Goal: Information Seeking & Learning: Check status

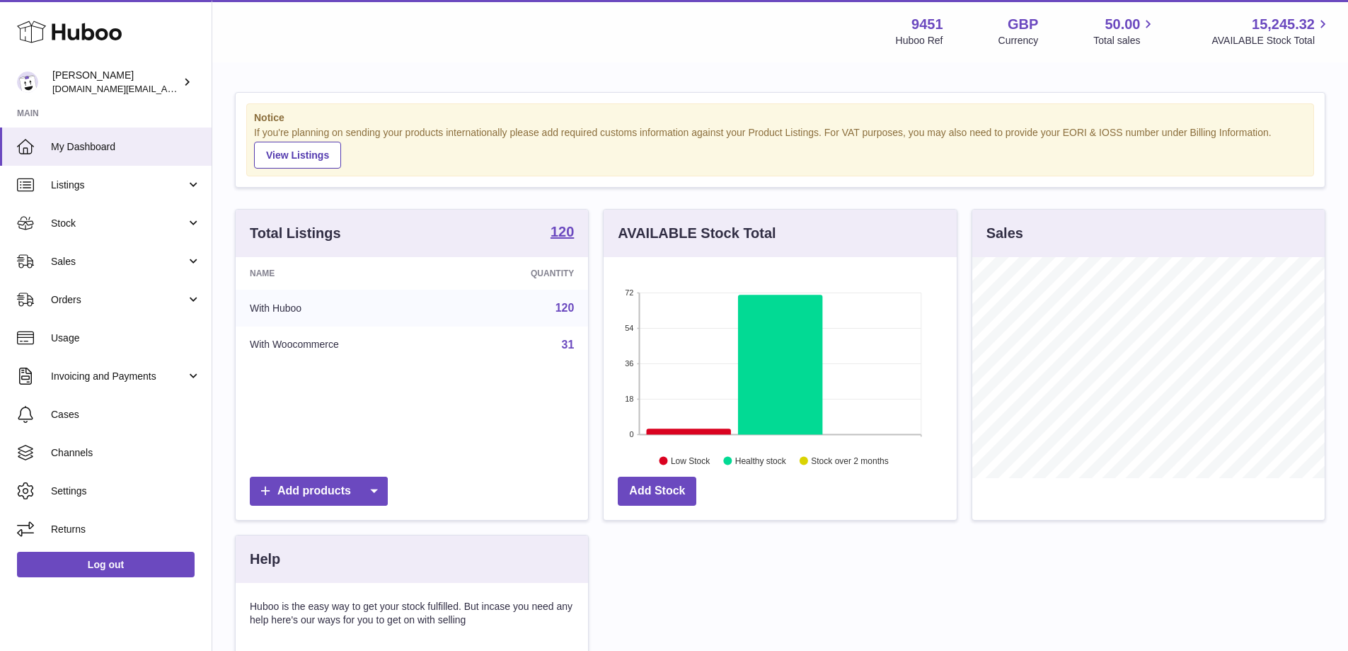
scroll to position [707624, 707492]
click at [173, 280] on link "Orders" at bounding box center [106, 299] width 212 height 38
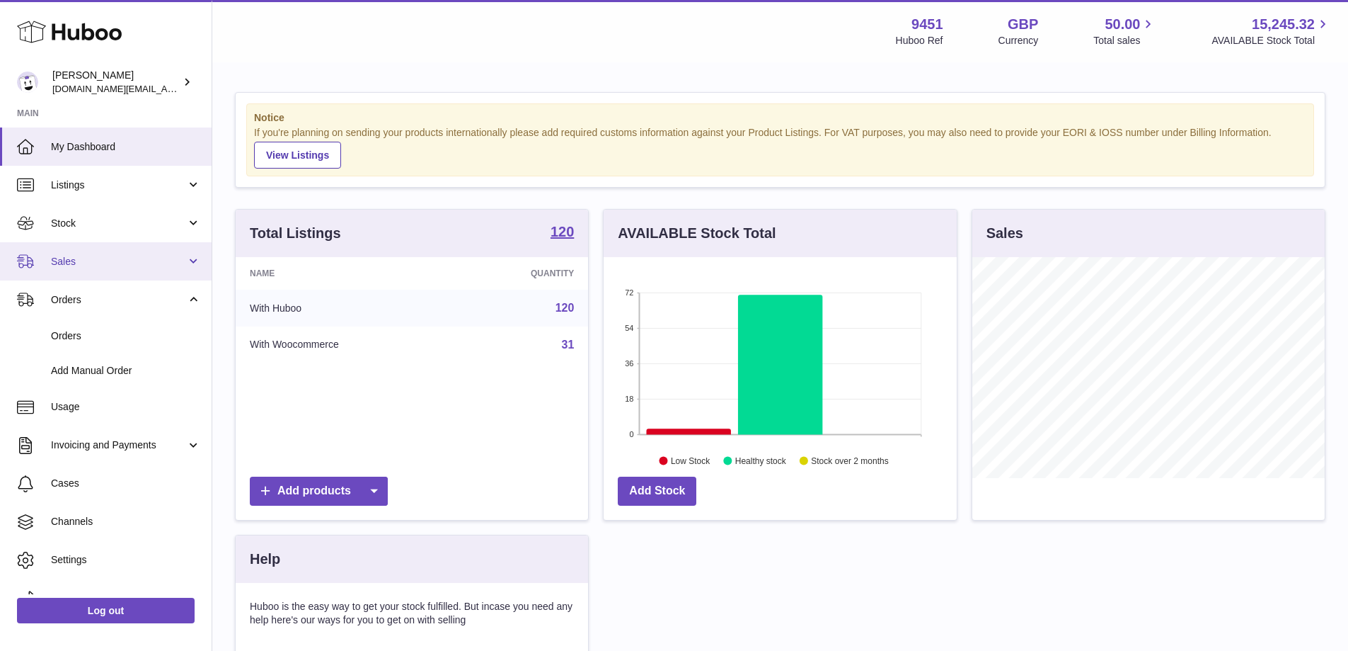
click at [173, 266] on span "Sales" at bounding box center [118, 261] width 135 height 13
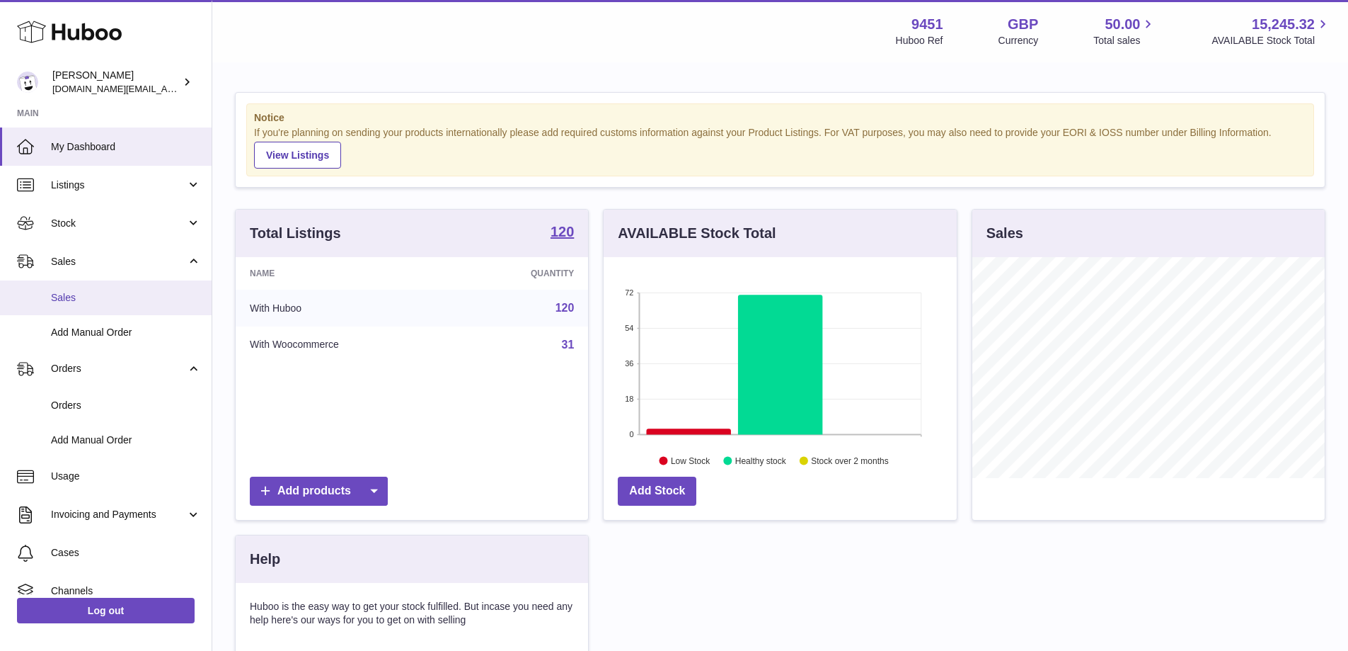
click at [104, 302] on span "Sales" at bounding box center [126, 297] width 150 height 13
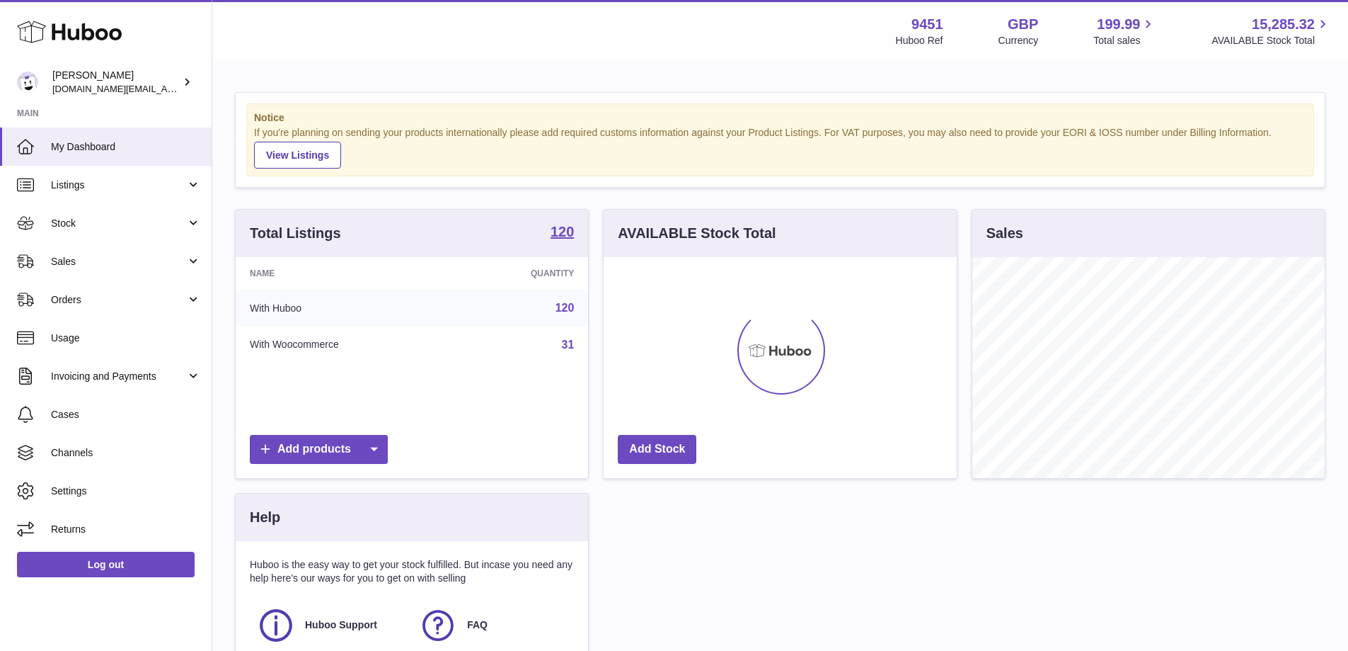
scroll to position [221, 353]
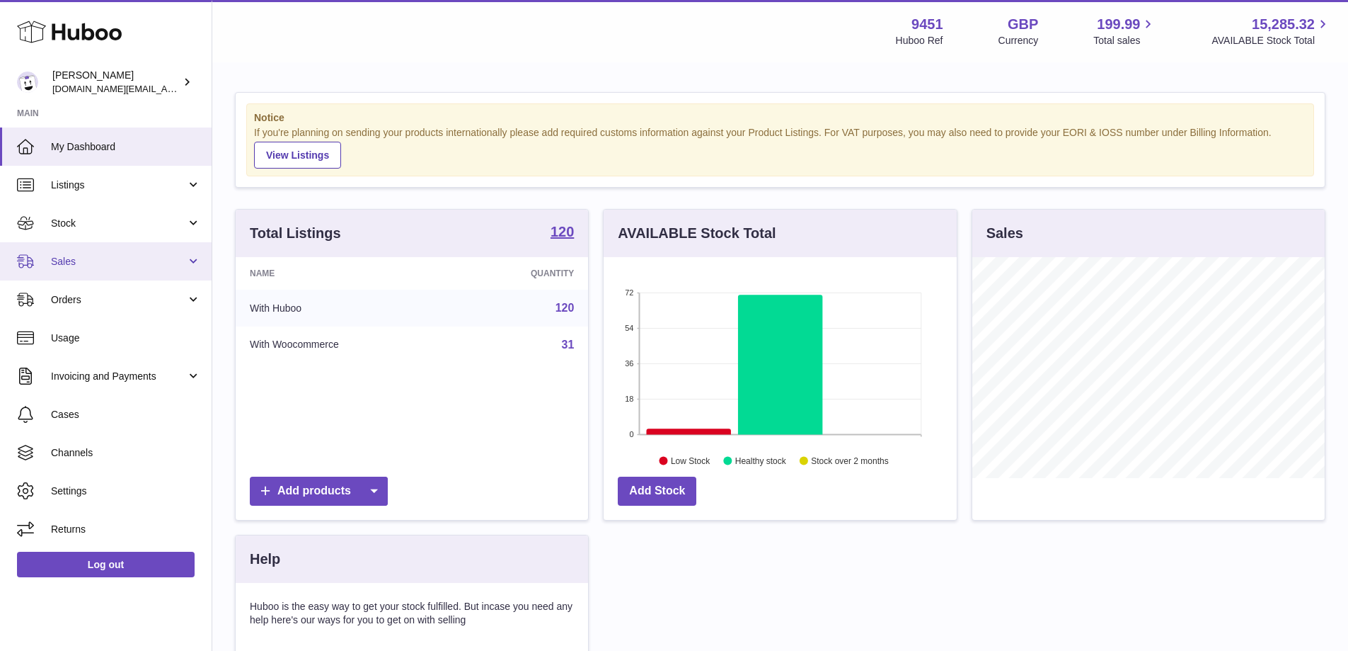
click at [135, 264] on span "Sales" at bounding box center [118, 261] width 135 height 13
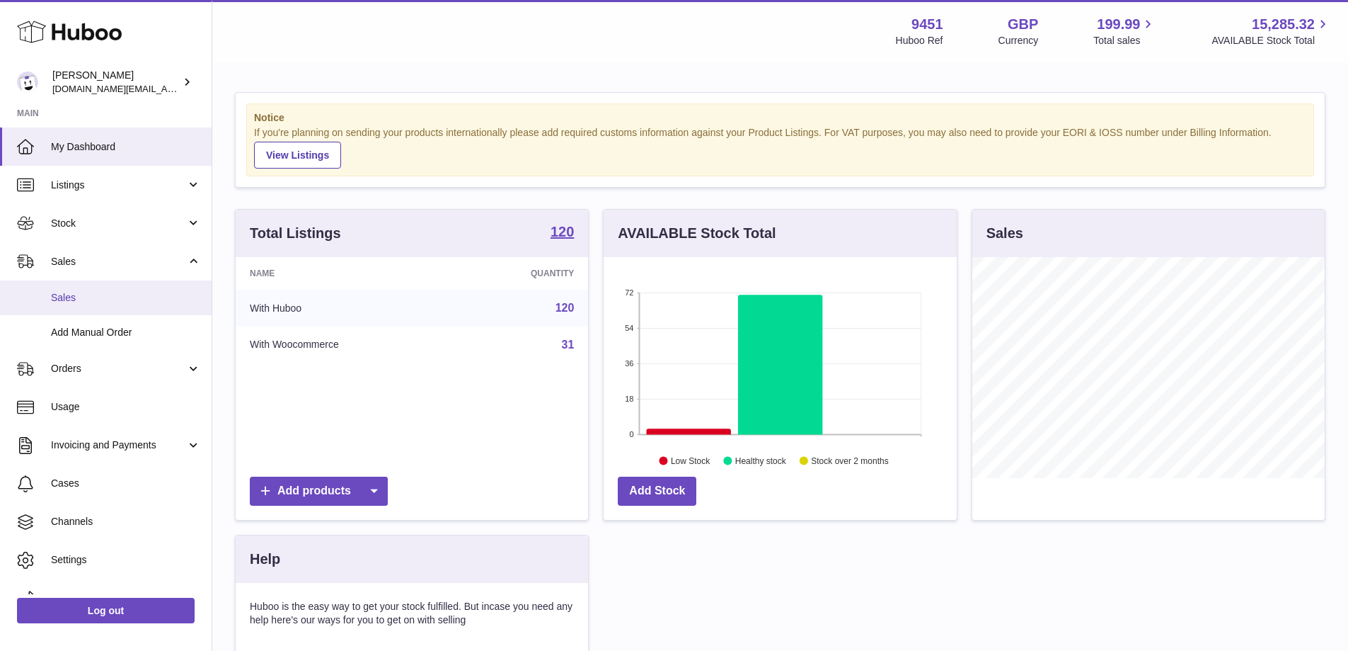
click at [89, 297] on span "Sales" at bounding box center [126, 297] width 150 height 13
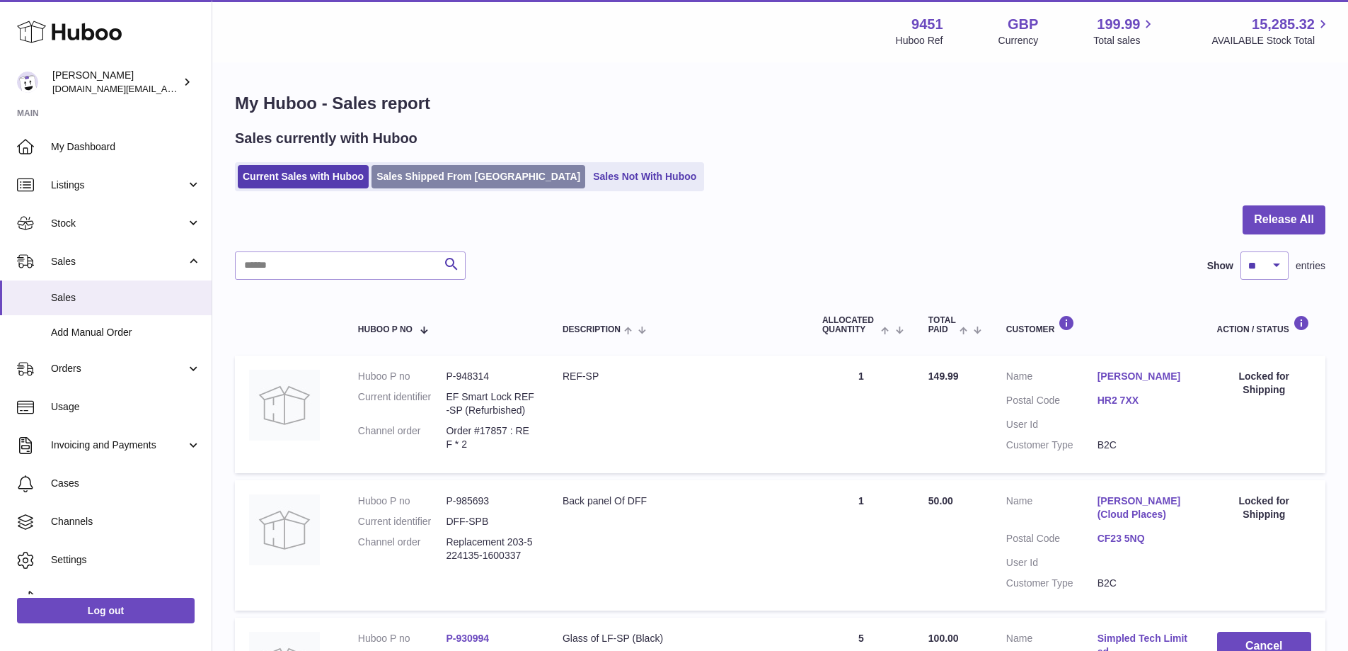
click at [440, 178] on link "Sales Shipped From [GEOGRAPHIC_DATA]" at bounding box center [479, 176] width 214 height 23
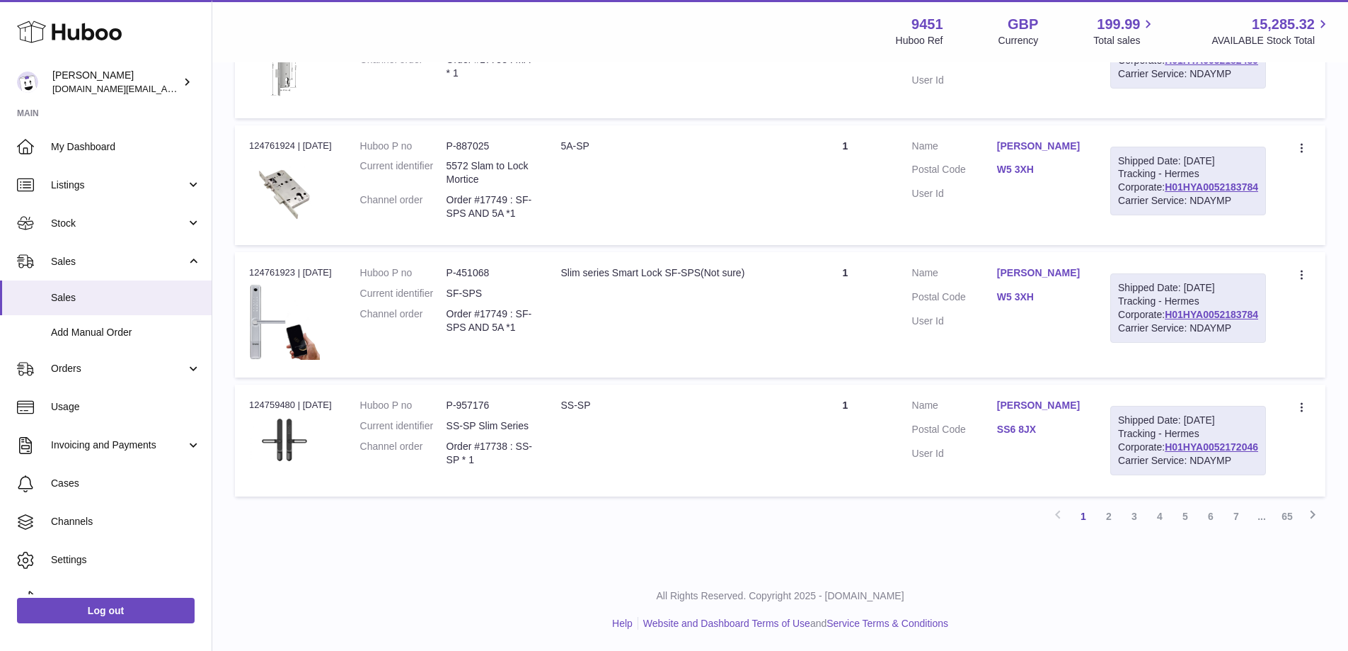
scroll to position [1387, 0]
click at [1107, 529] on link "2" at bounding box center [1108, 515] width 25 height 25
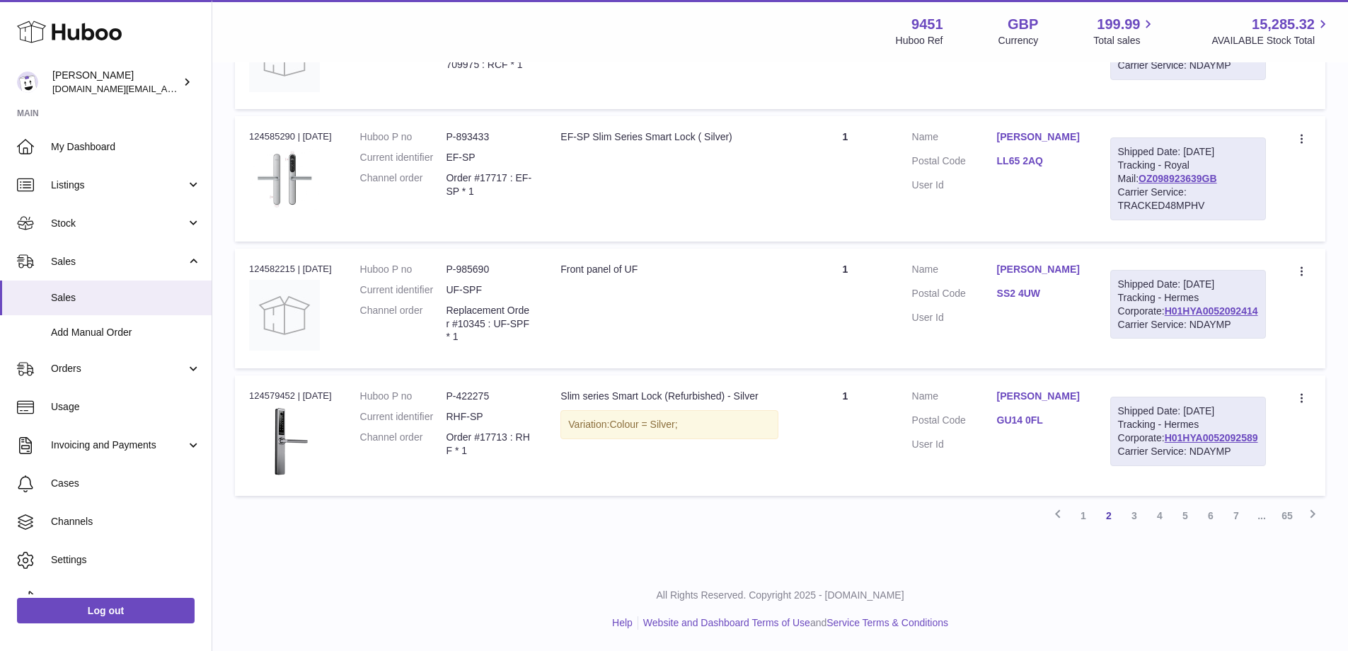
scroll to position [1339, 0]
click at [1135, 509] on link "3" at bounding box center [1134, 515] width 25 height 25
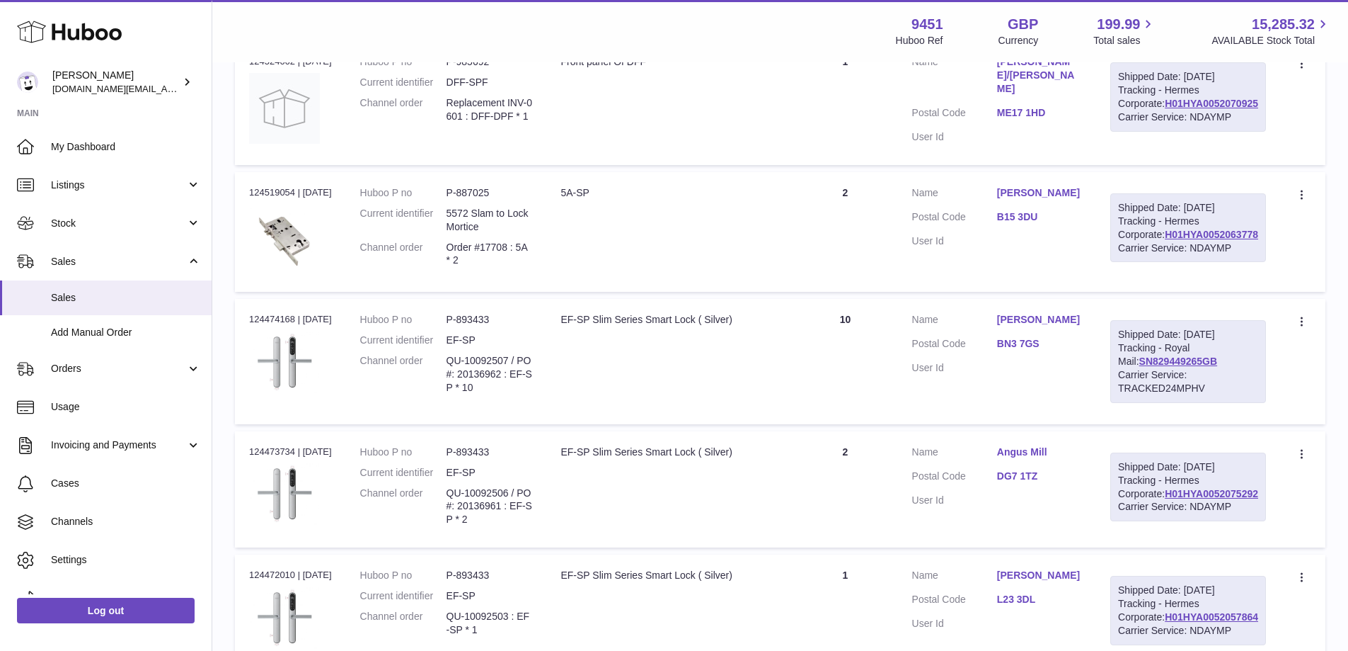
scroll to position [725, 0]
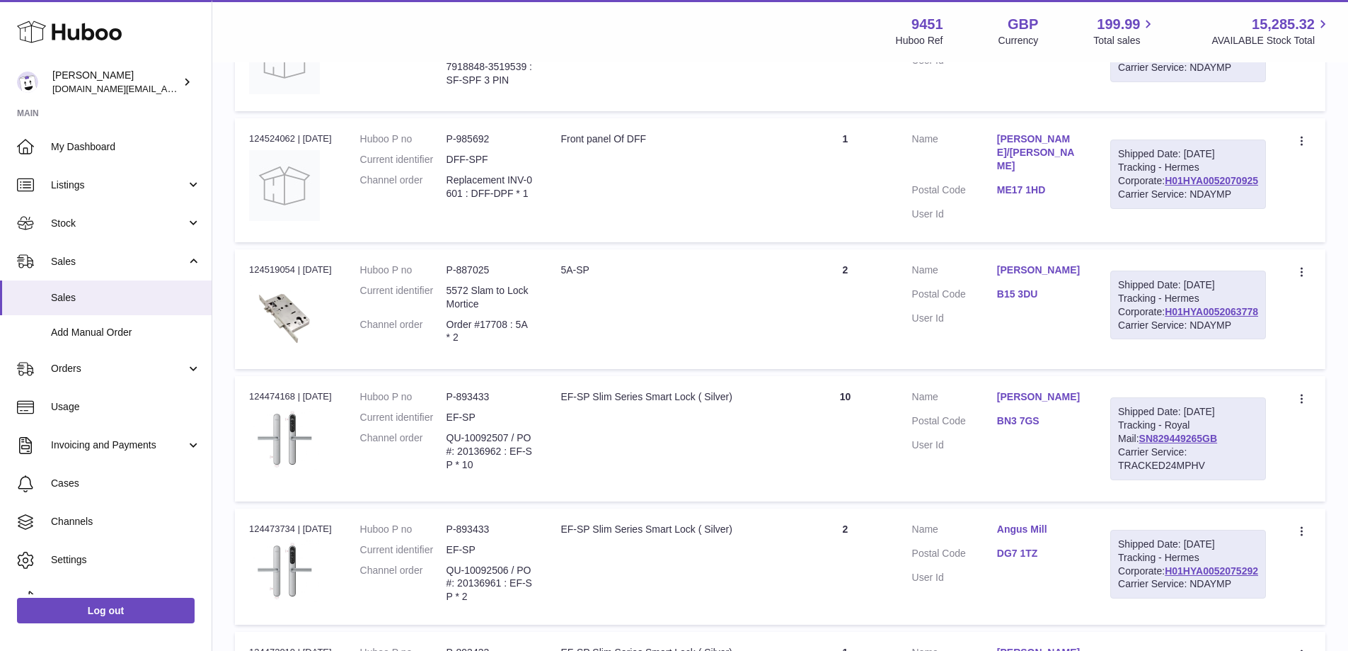
click at [1328, 405] on div "My Huboo - Sales report Shipped Current Sales with Huboo Sales Shipped From Hub…" at bounding box center [780, 140] width 1136 height 1603
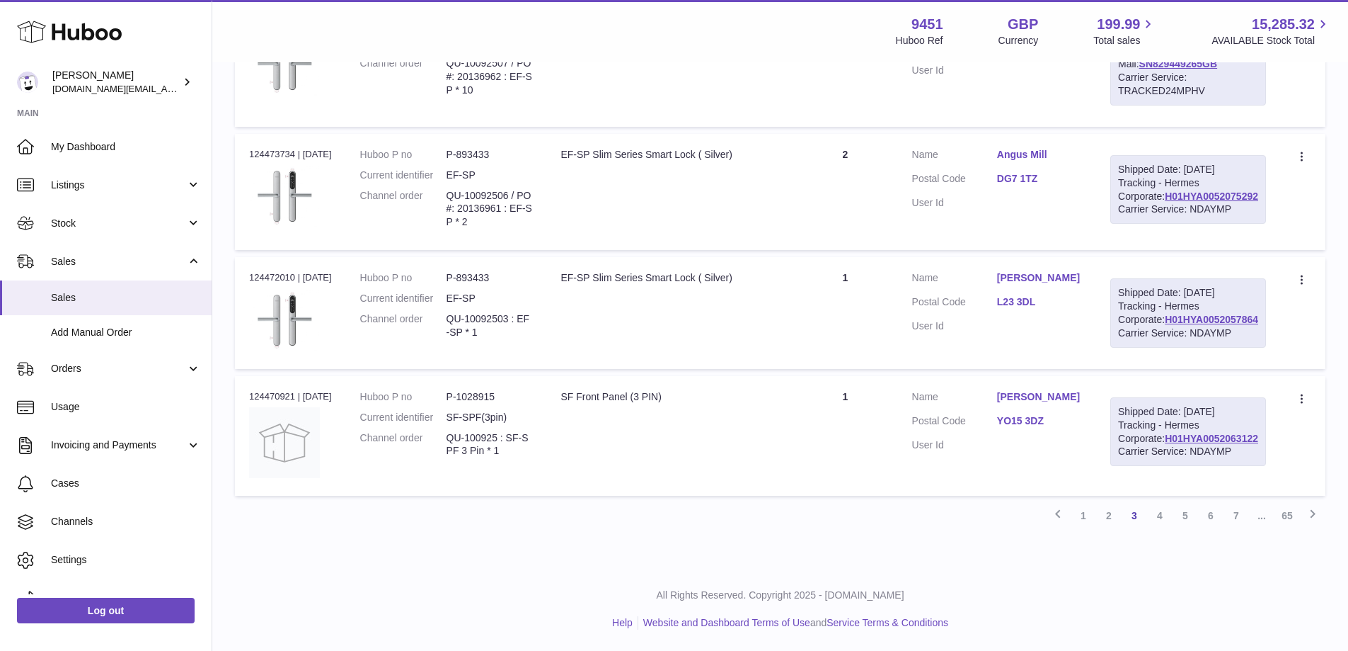
scroll to position [1400, 0]
click at [1109, 524] on link "2" at bounding box center [1108, 515] width 25 height 25
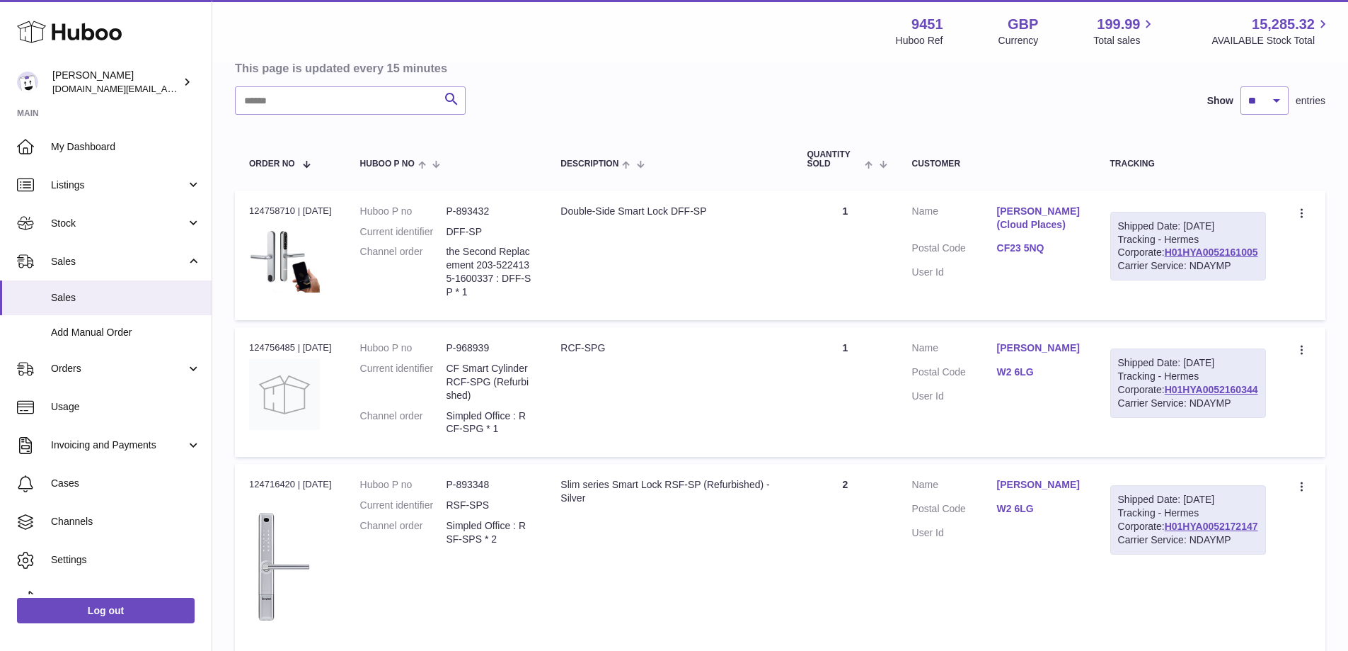
scroll to position [125, 0]
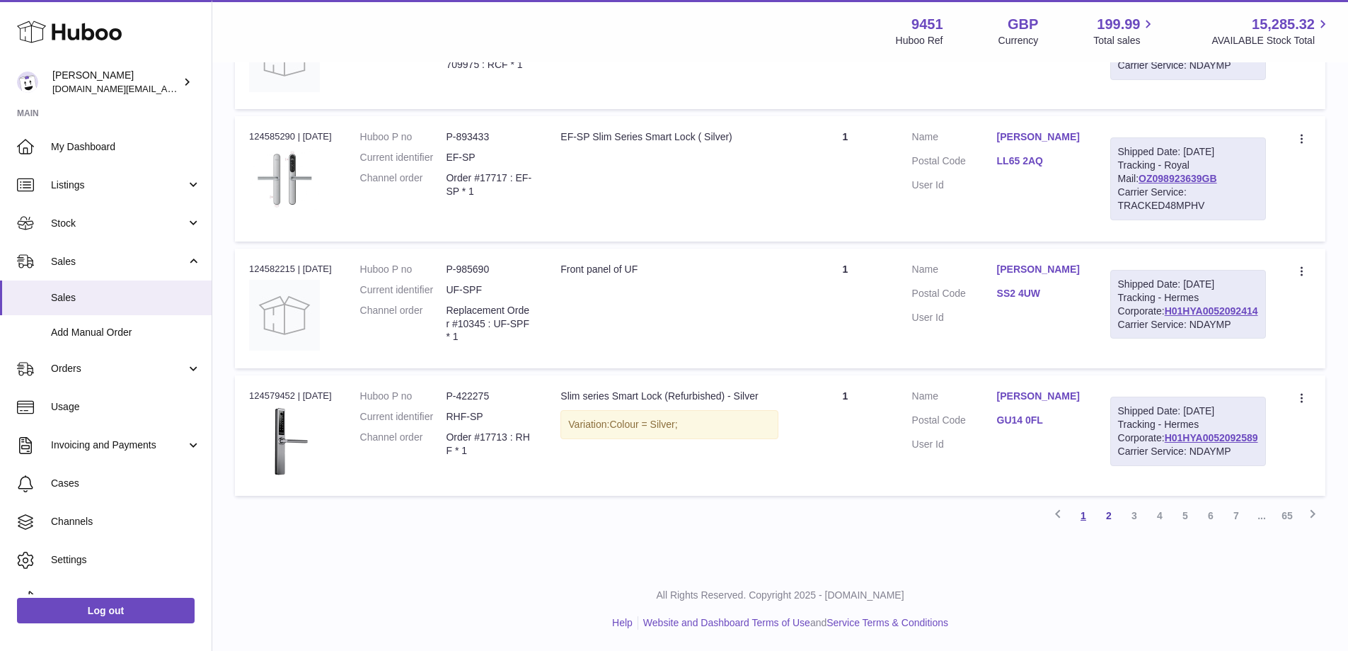
click at [1082, 519] on link "1" at bounding box center [1083, 515] width 25 height 25
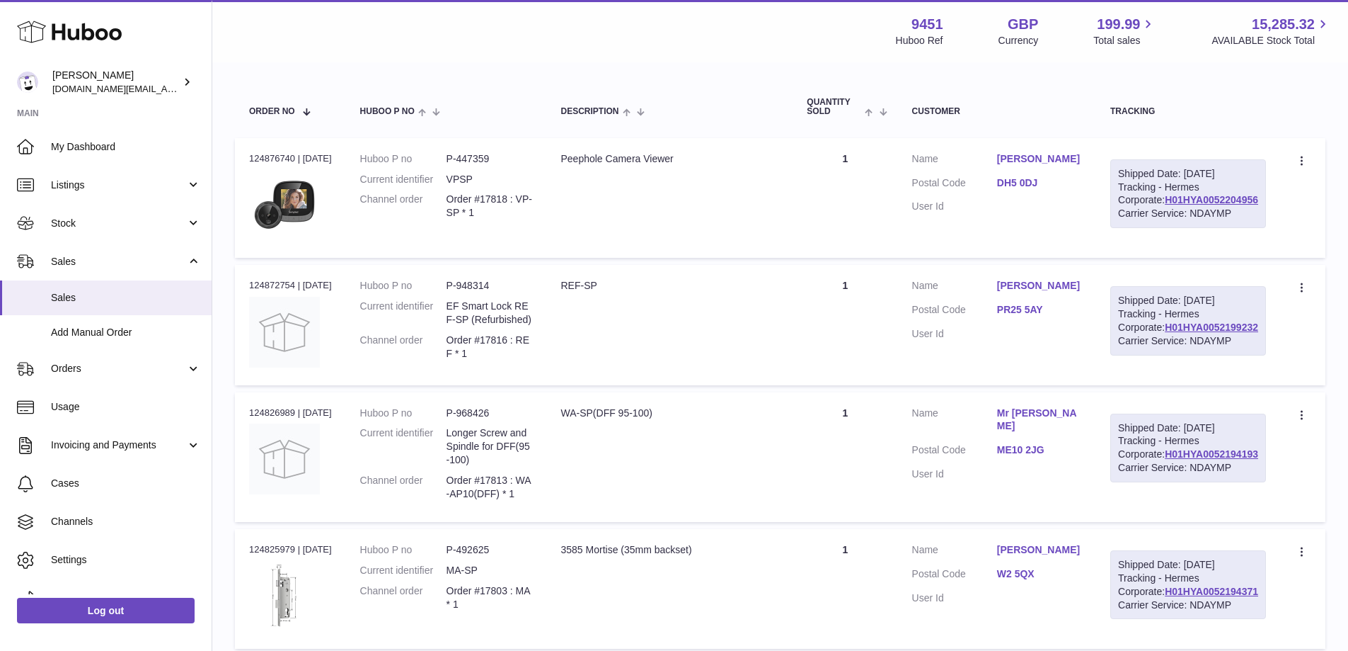
scroll to position [190, 0]
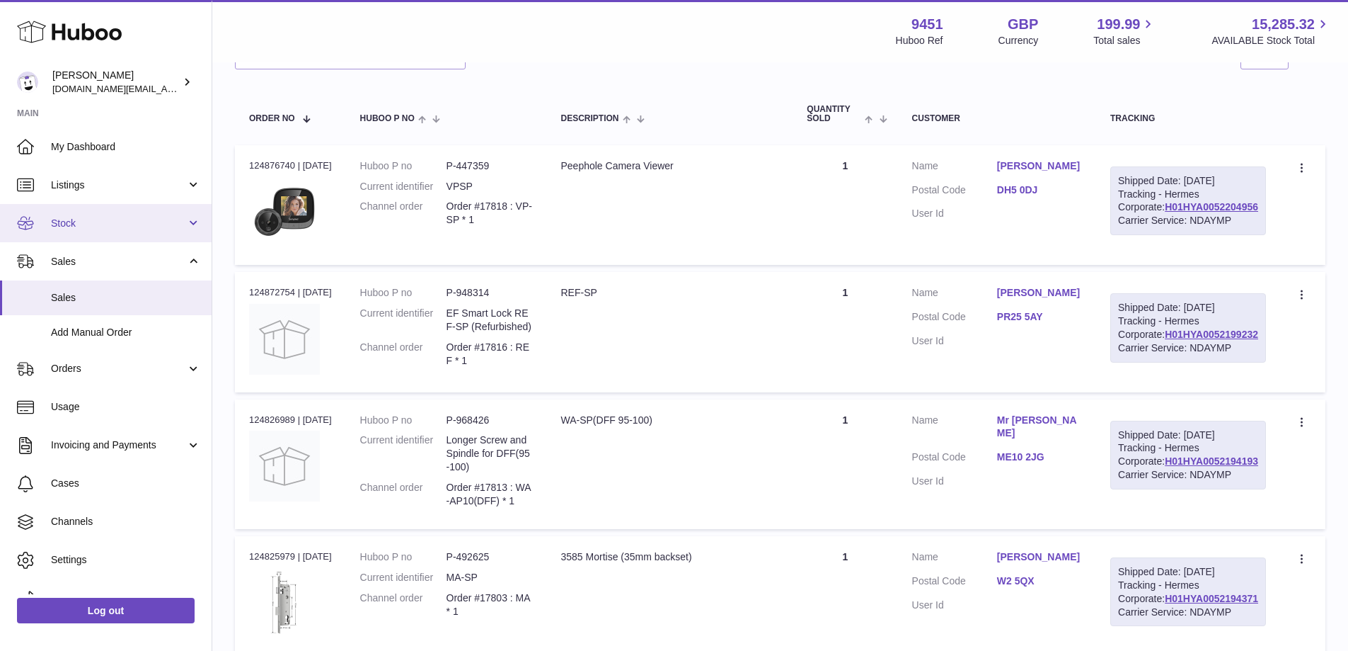
click at [168, 235] on link "Stock" at bounding box center [106, 223] width 212 height 38
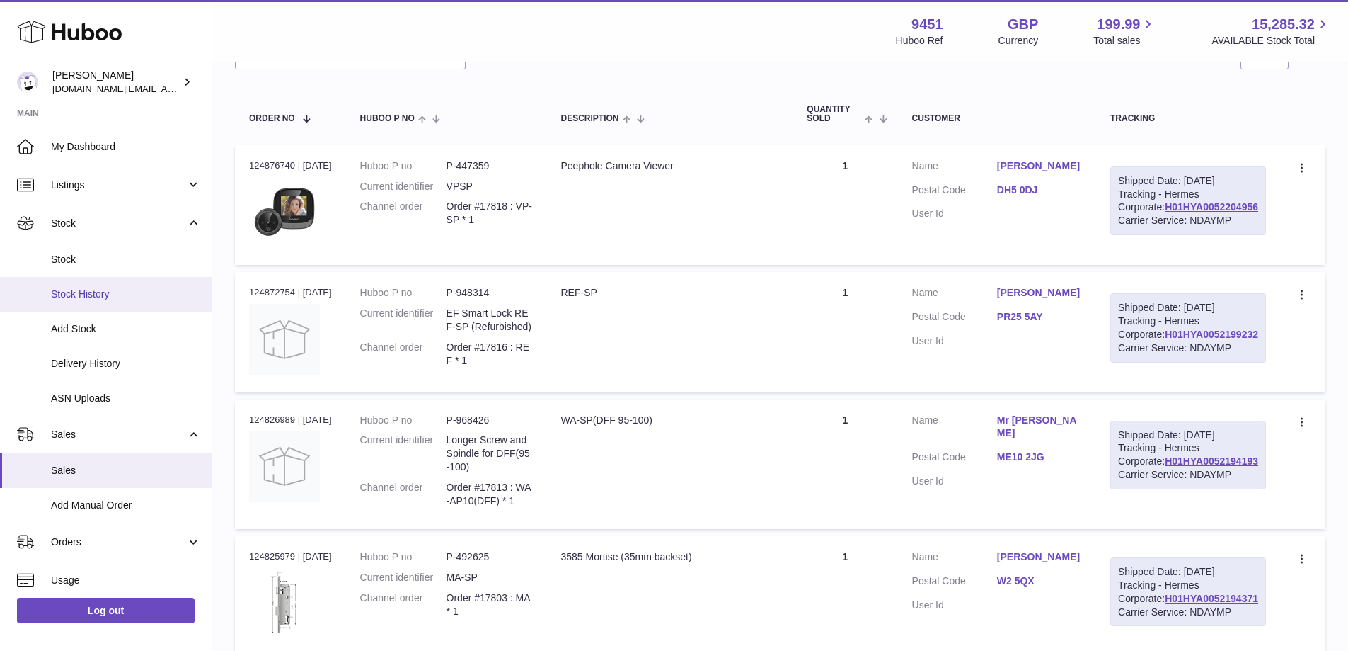
click at [130, 295] on span "Stock History" at bounding box center [126, 293] width 150 height 13
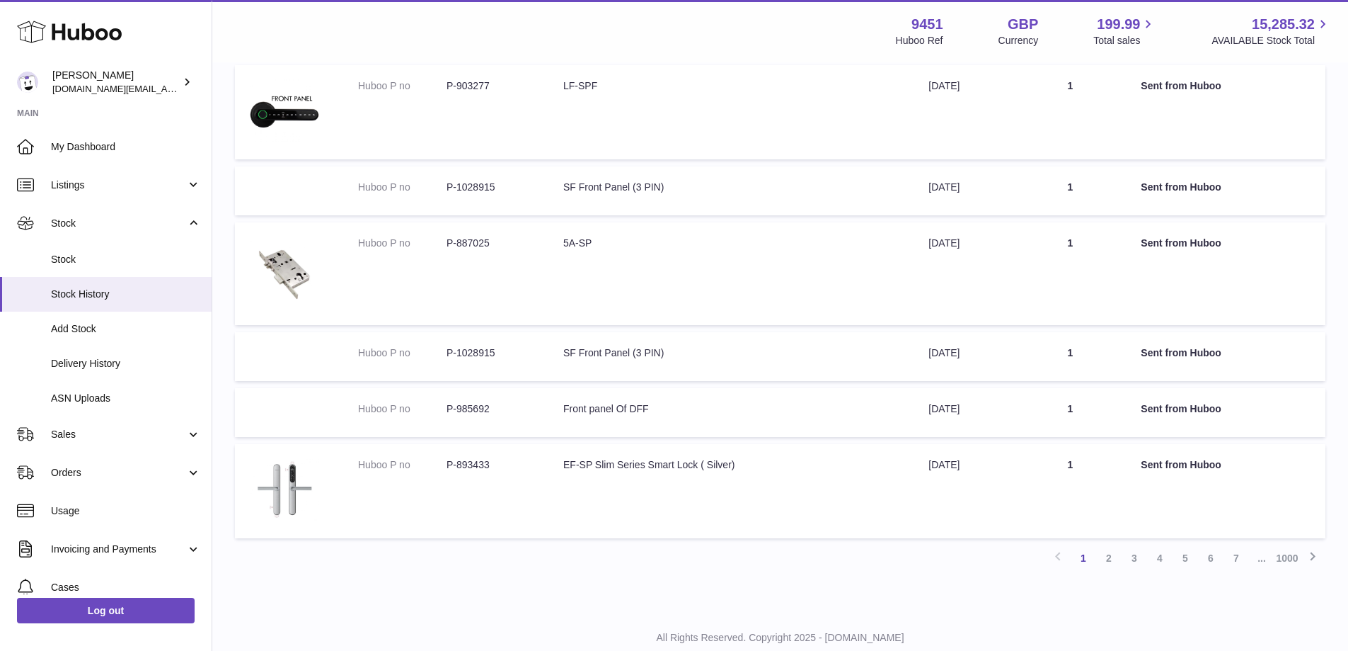
scroll to position [546, 0]
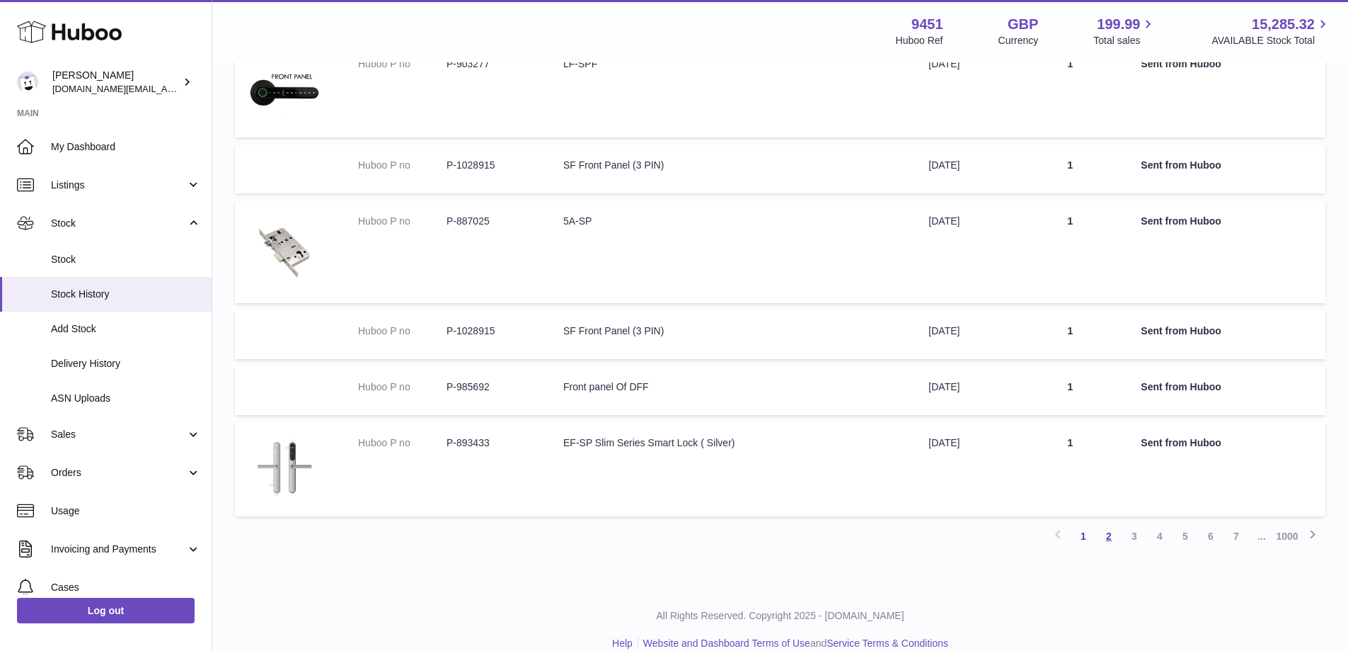
click at [1111, 538] on link "2" at bounding box center [1108, 535] width 25 height 25
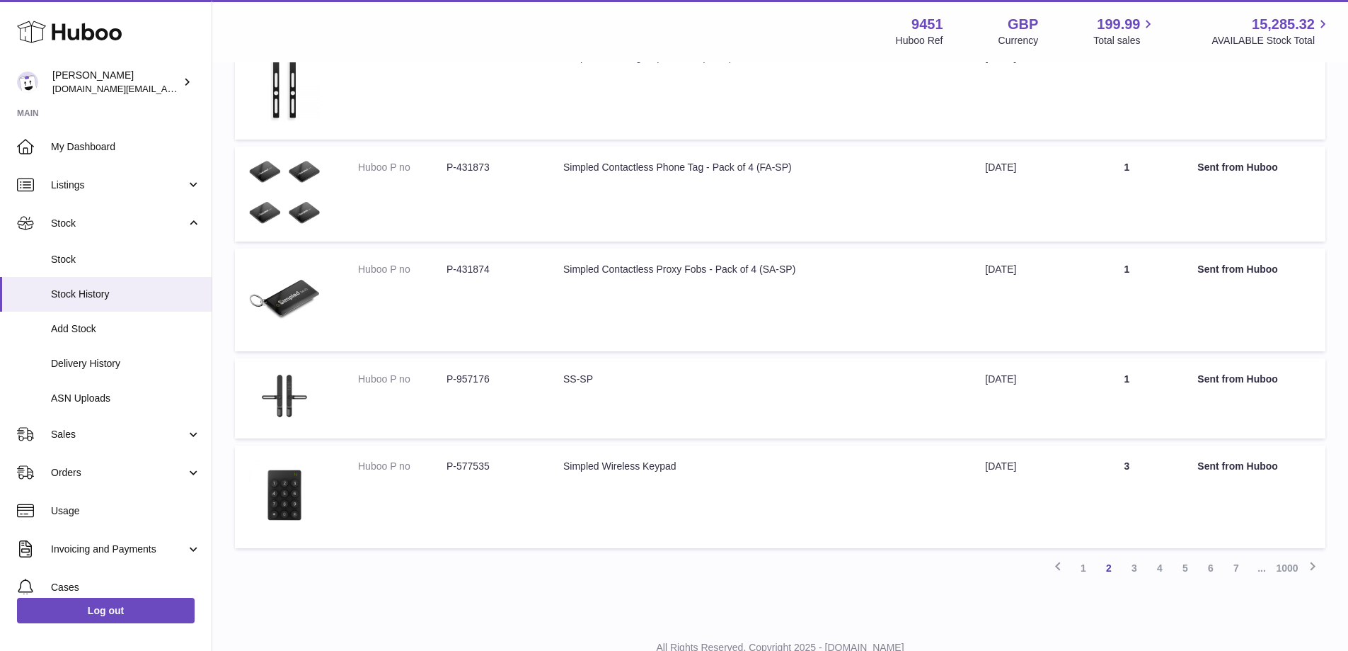
scroll to position [702, 0]
